Goal: Task Accomplishment & Management: Manage account settings

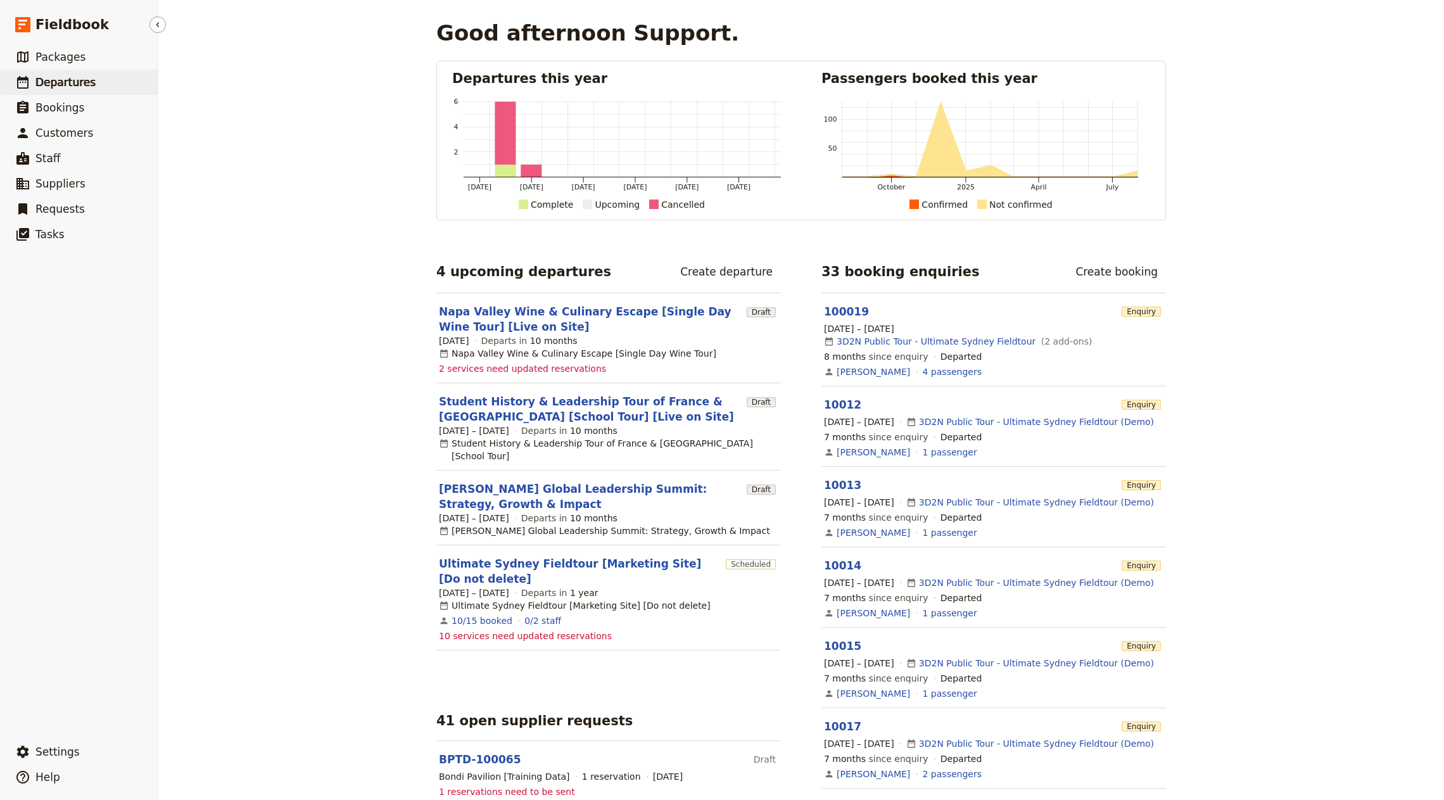
click at [43, 72] on link "​ Departures" at bounding box center [79, 82] width 158 height 25
select select "CREATED_AT"
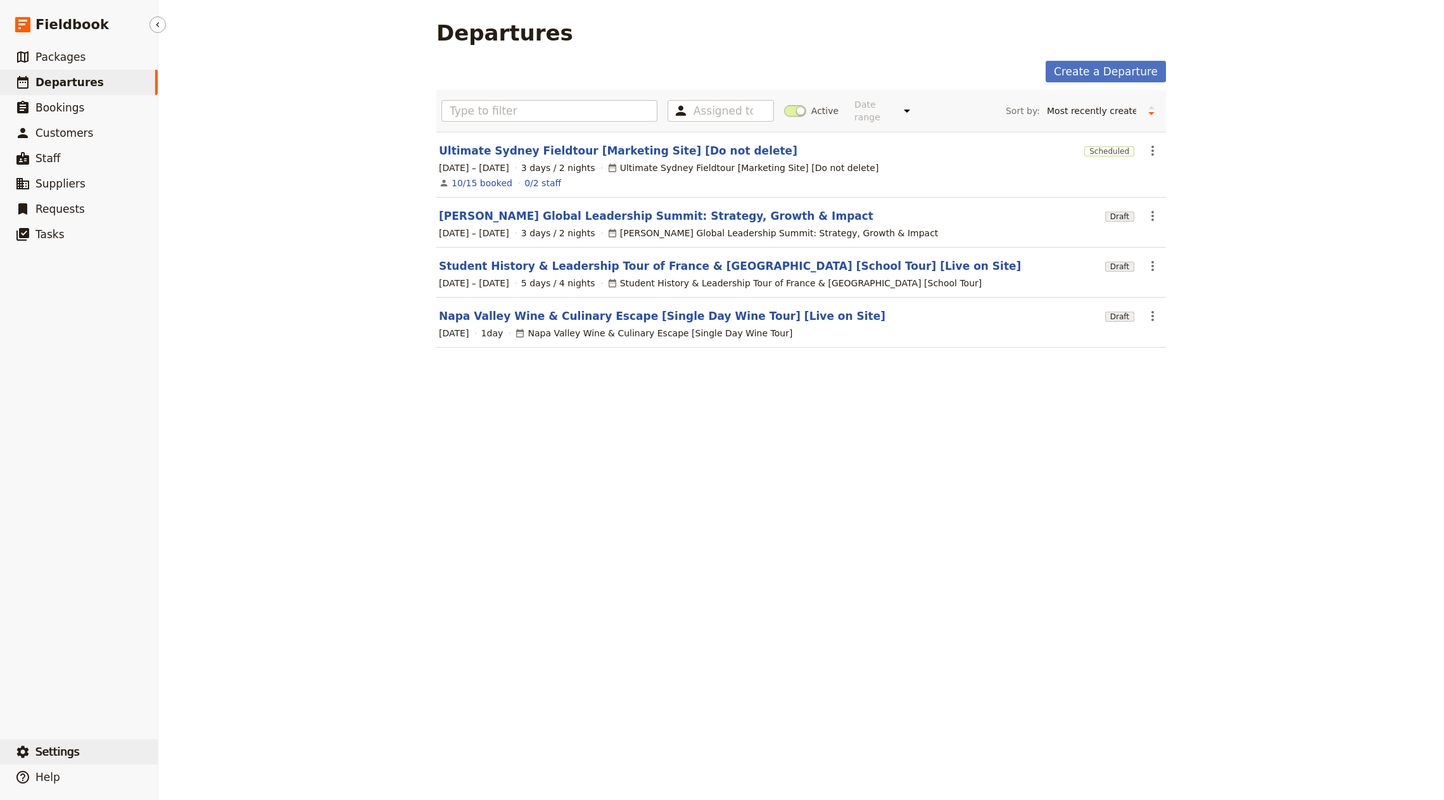
click at [70, 760] on button "​ Settings" at bounding box center [79, 751] width 158 height 25
click at [248, 751] on span "Sign out" at bounding box center [222, 752] width 103 height 13
